Goal: Navigation & Orientation: Understand site structure

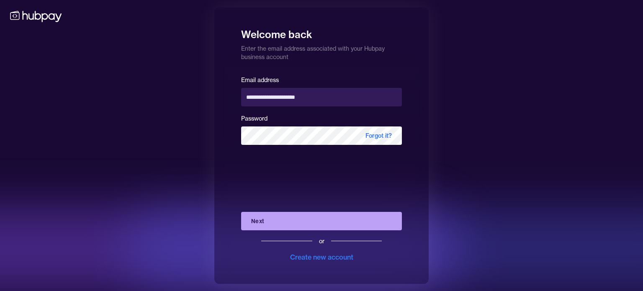
click at [305, 219] on button "Next" at bounding box center [321, 221] width 161 height 18
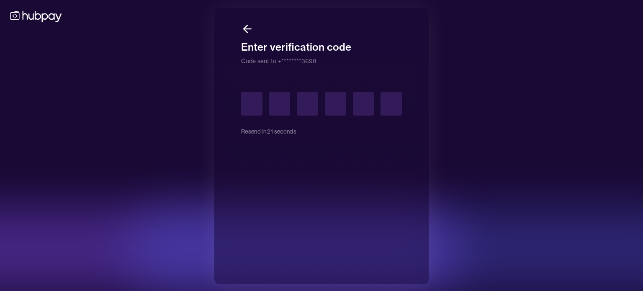
click at [246, 25] on icon at bounding box center [246, 29] width 4 height 8
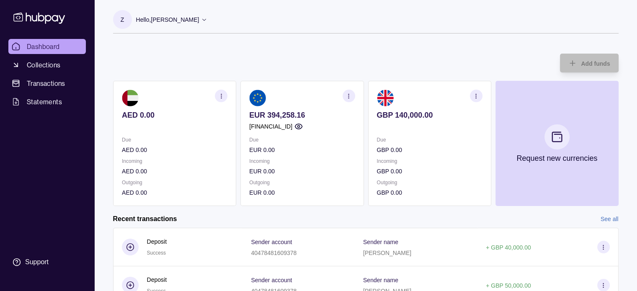
click at [478, 96] on icon "button" at bounding box center [476, 96] width 6 height 6
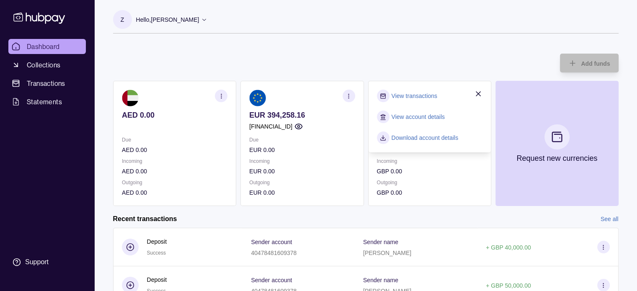
click at [421, 55] on div "Add funds AED 0.00 Due AED 0.00 Incoming AED 0.00 Outgoing AED 0.00 EUR 394,258…" at bounding box center [365, 125] width 505 height 161
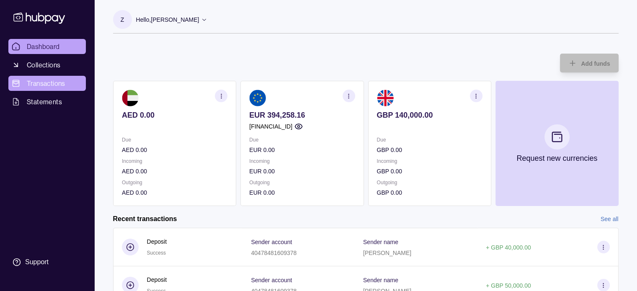
click at [45, 86] on span "Transactions" at bounding box center [46, 83] width 39 height 10
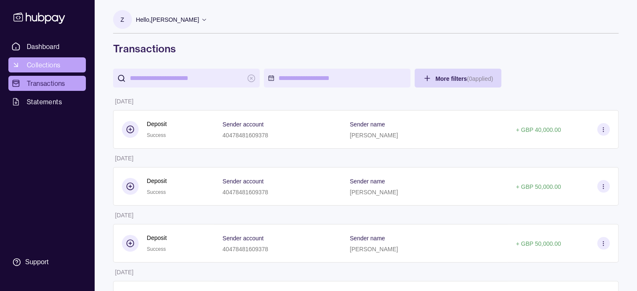
click at [41, 65] on span "Collections" at bounding box center [43, 65] width 33 height 10
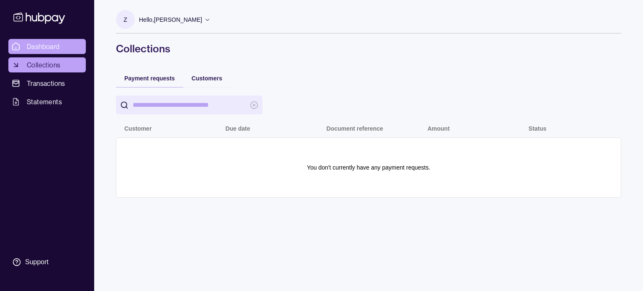
click at [33, 44] on span "Dashboard" at bounding box center [43, 46] width 33 height 10
